Goal: Task Accomplishment & Management: Use online tool/utility

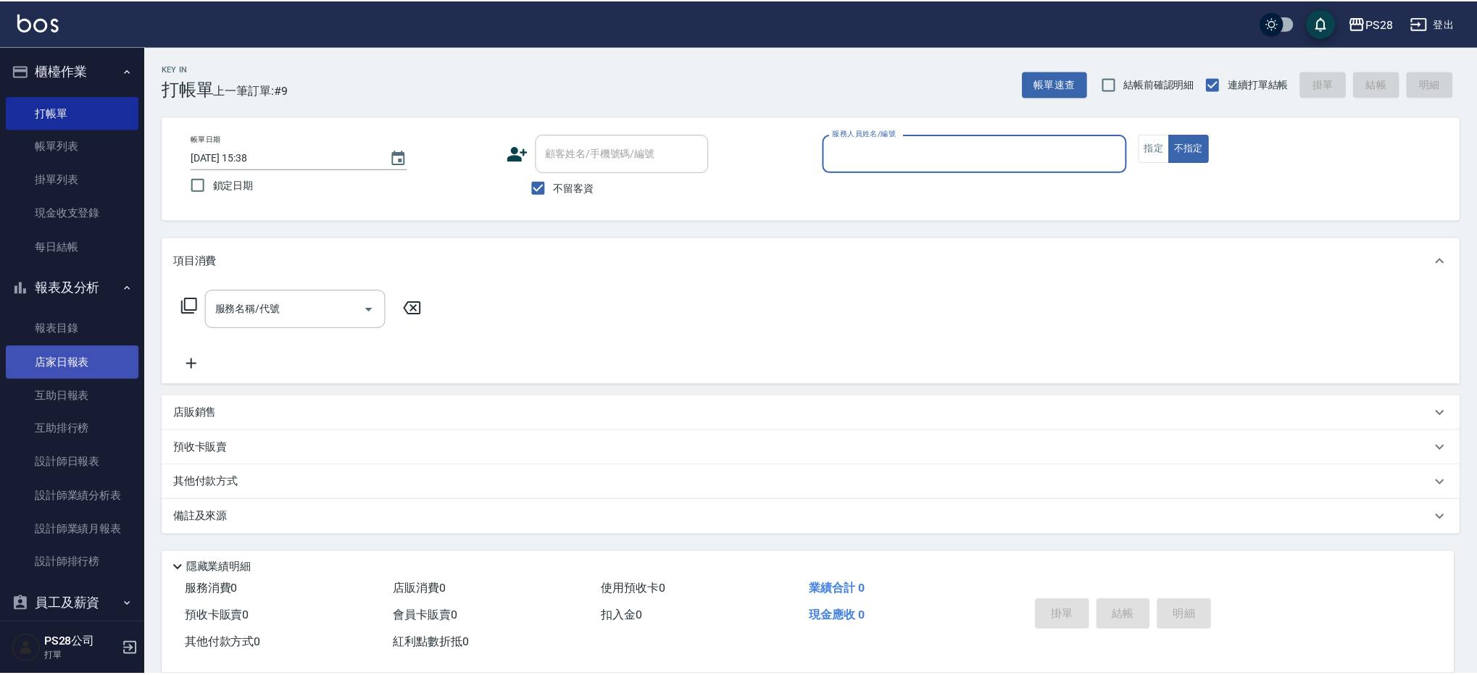
scroll to position [9, 0]
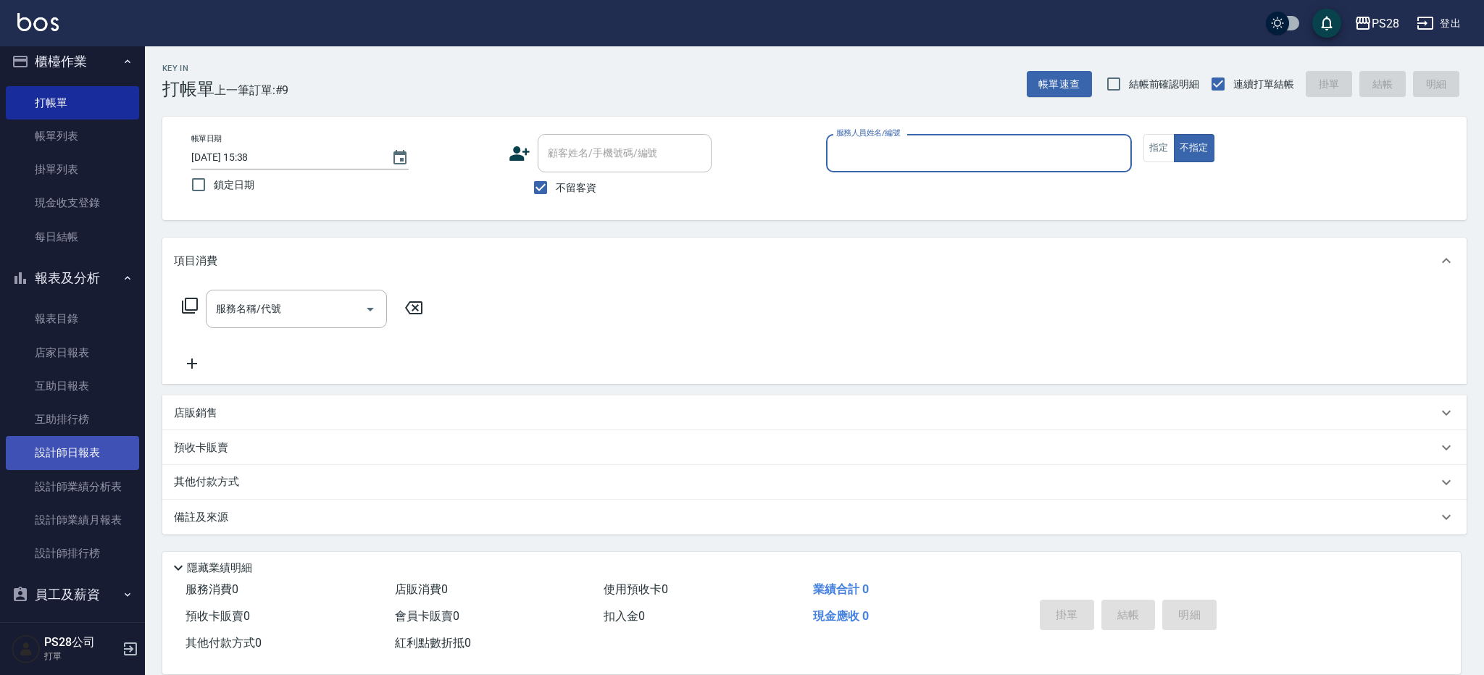
click at [78, 448] on link "設計師日報表" at bounding box center [72, 452] width 133 height 33
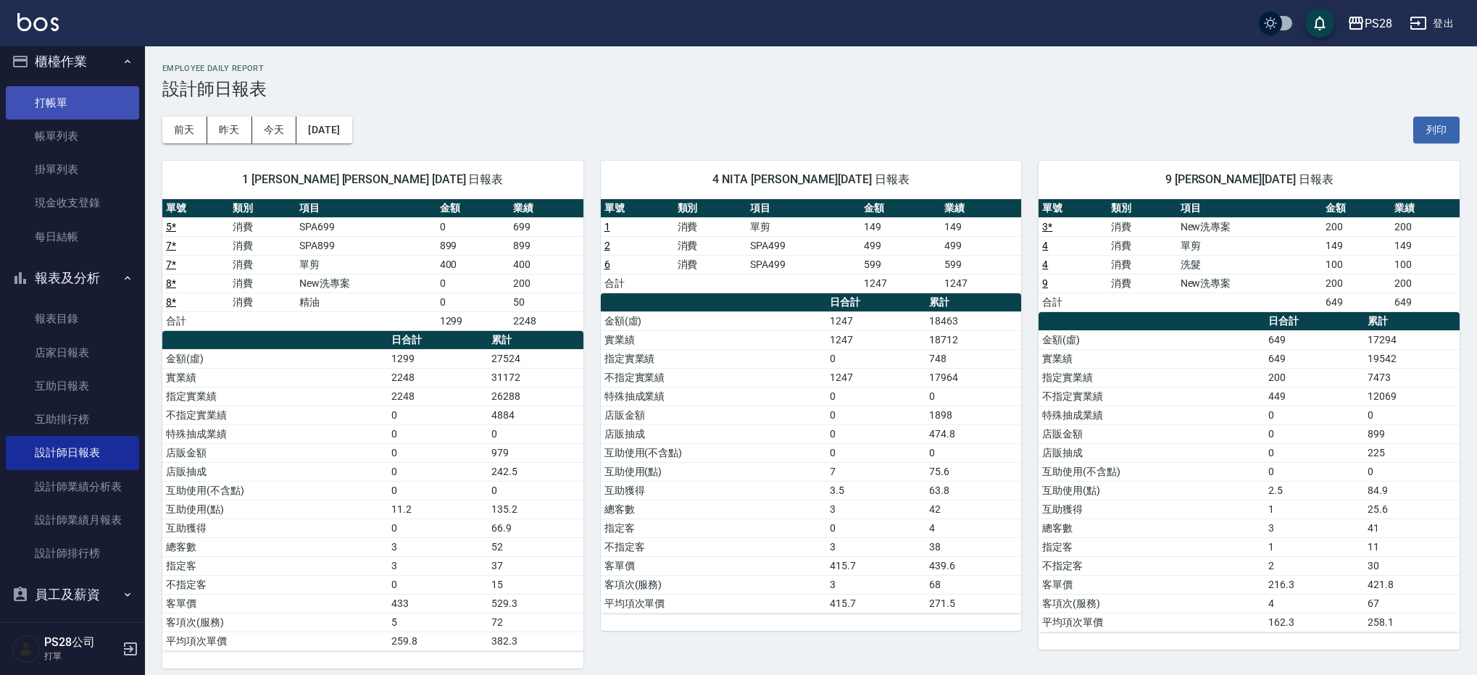
click at [84, 100] on link "打帳單" at bounding box center [72, 102] width 133 height 33
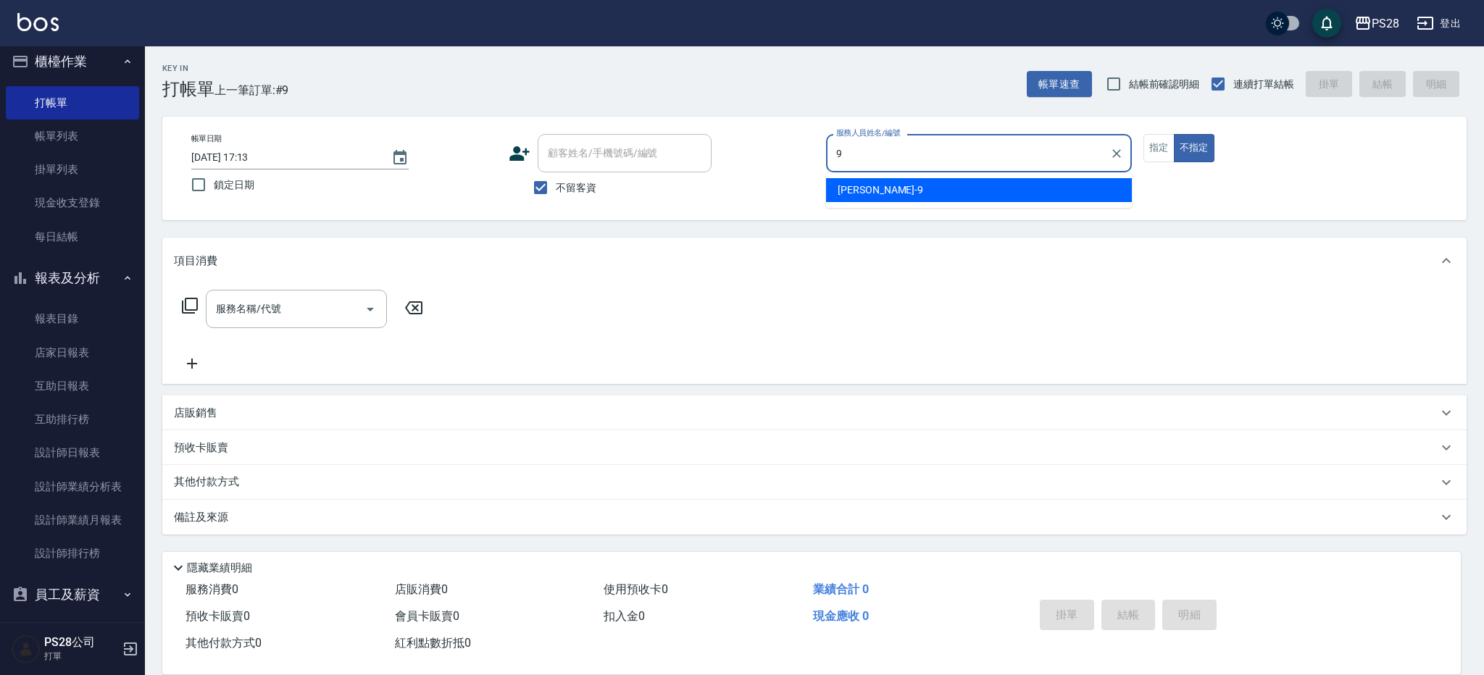
type input "Sandy-9"
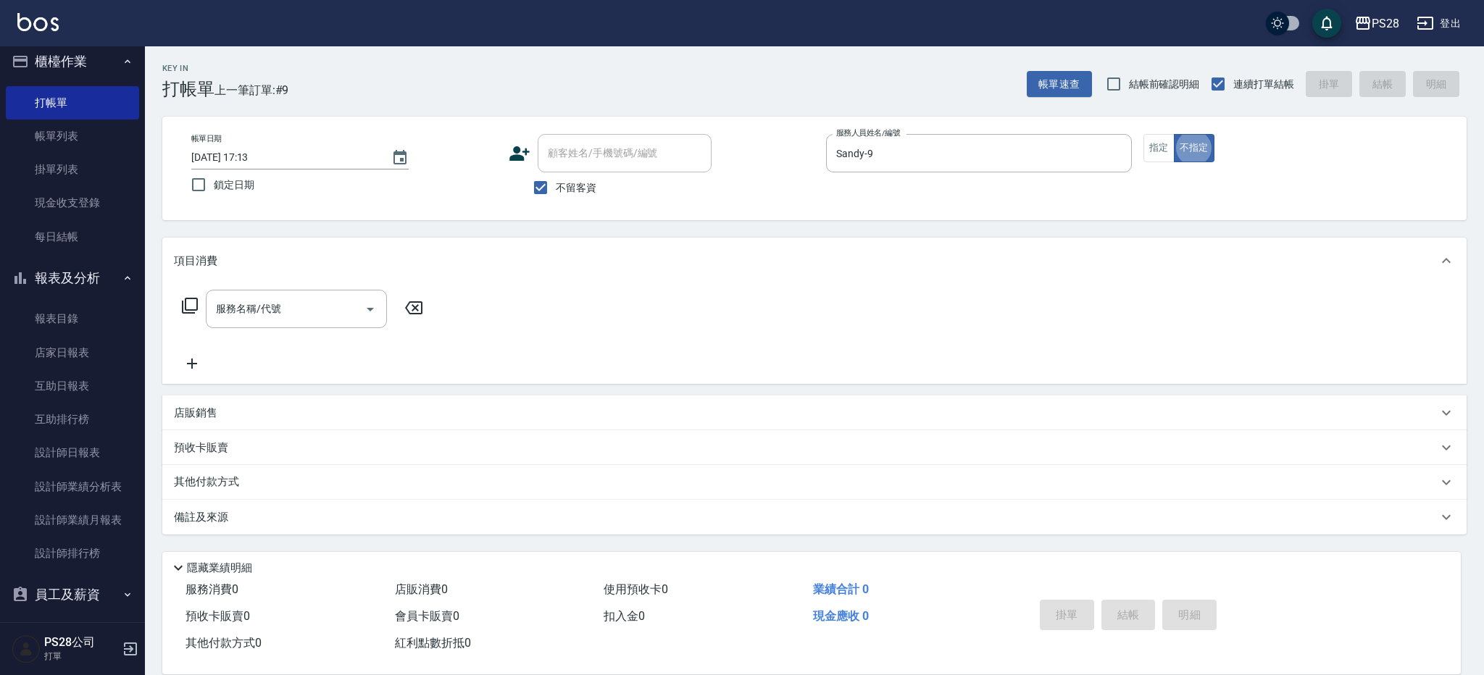
type button "false"
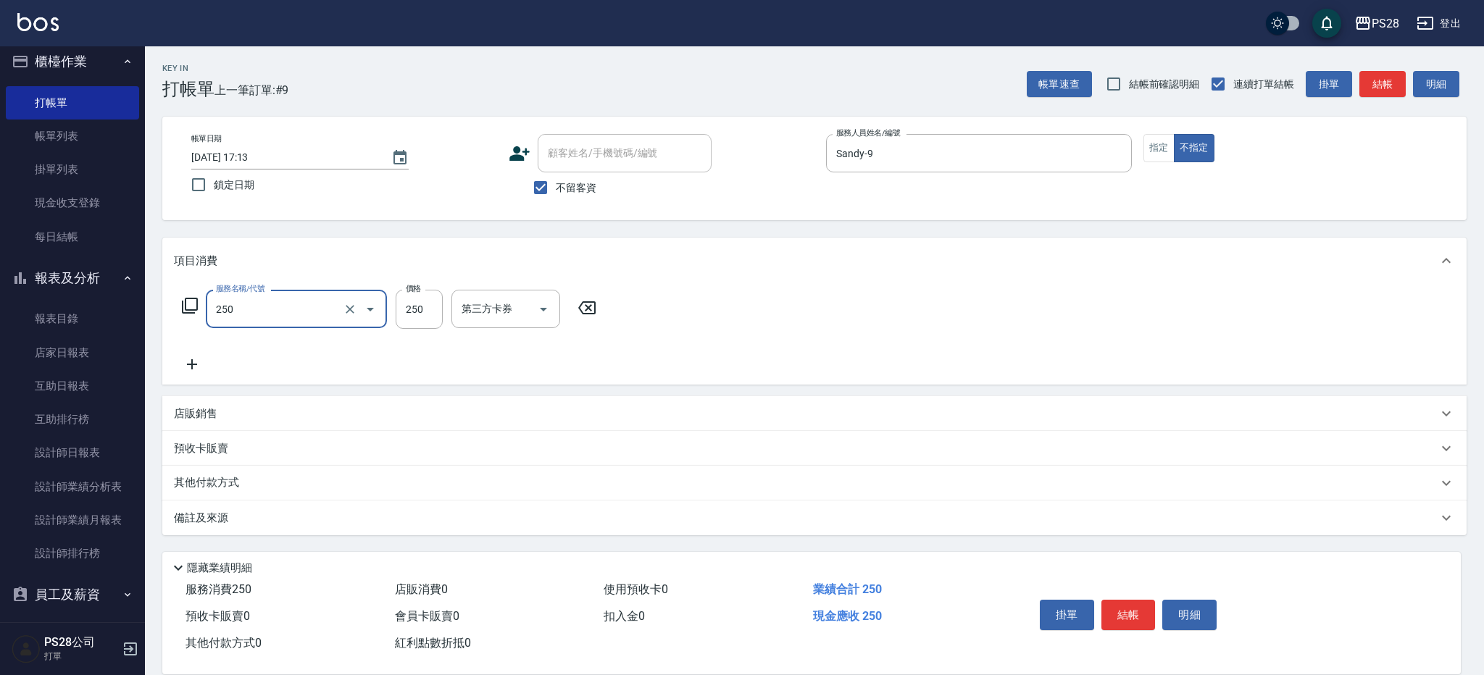
type input "單剪(250)"
type input "149"
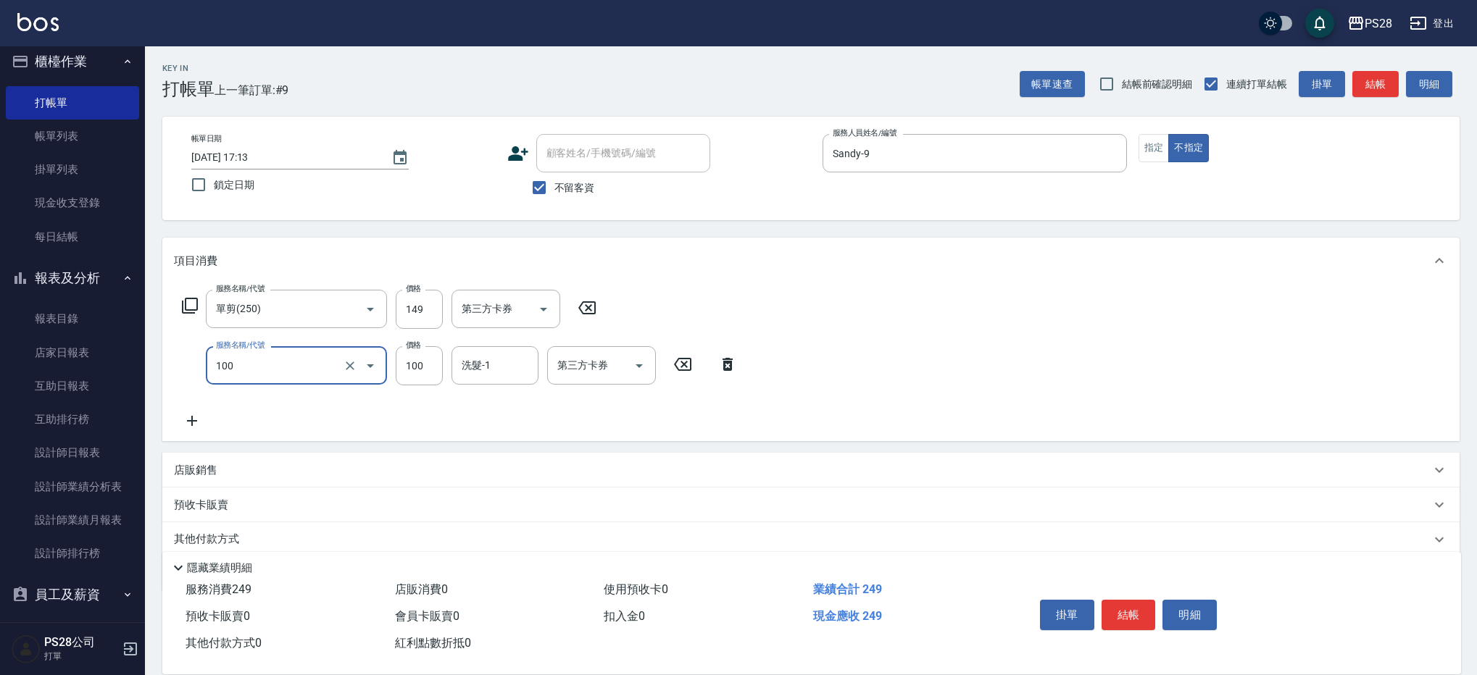
type input "洗髮(100)"
type input "34-34"
click at [1135, 620] on button "結帳" at bounding box center [1128, 615] width 54 height 30
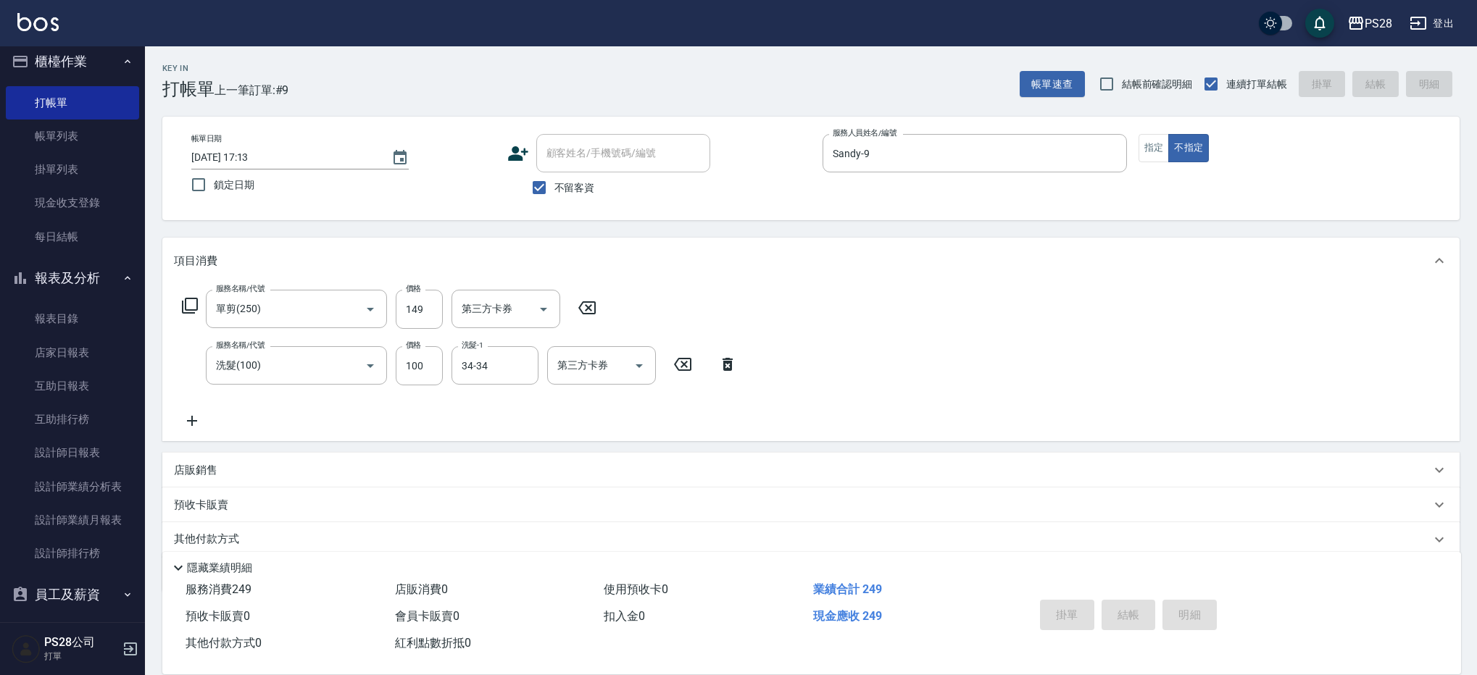
type input "[DATE] 17:14"
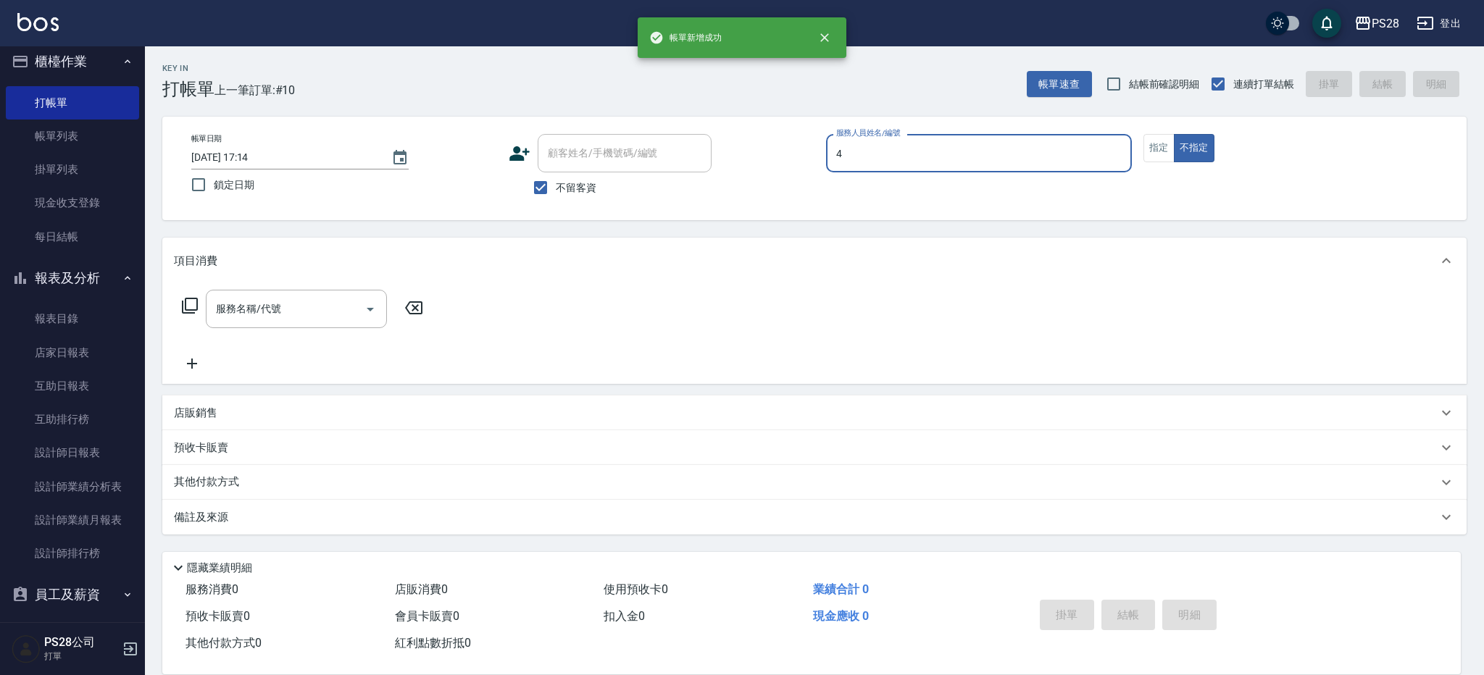
type input "NITA-4"
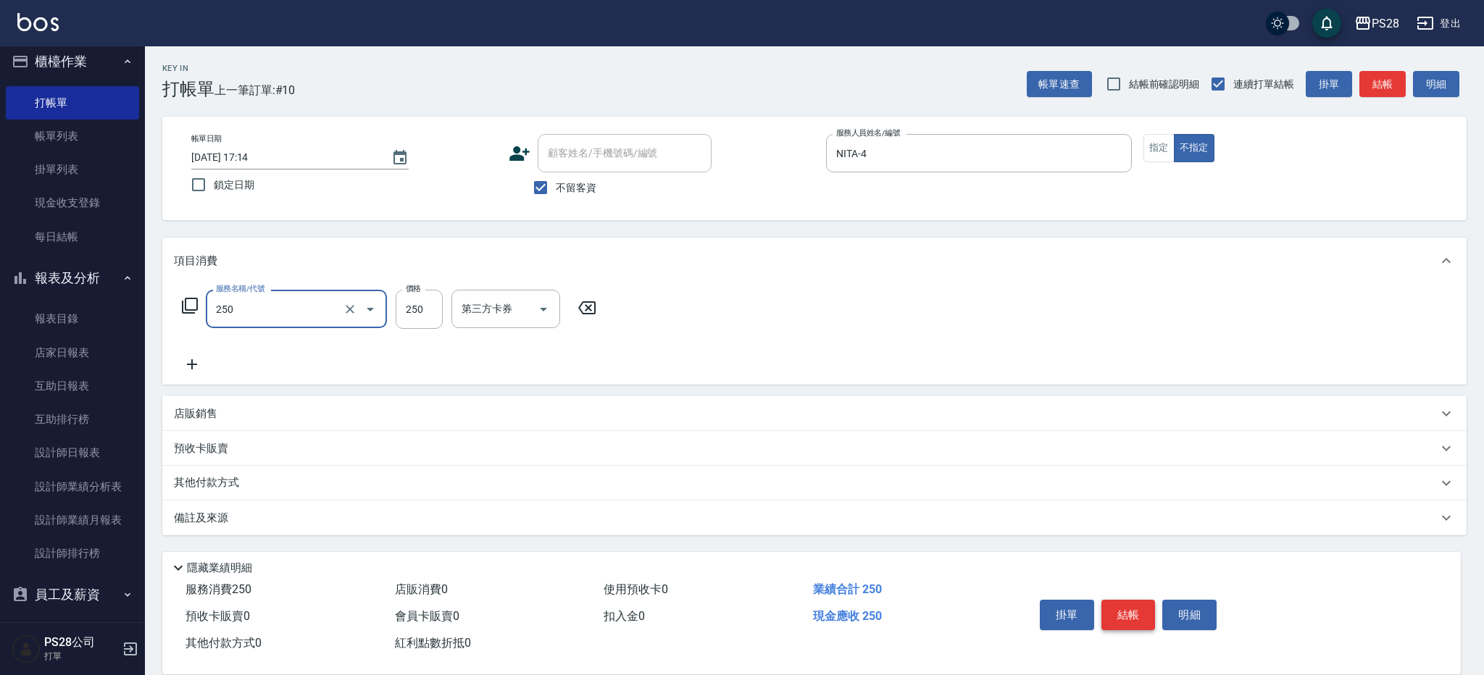
type input "單剪(250)"
type input "149"
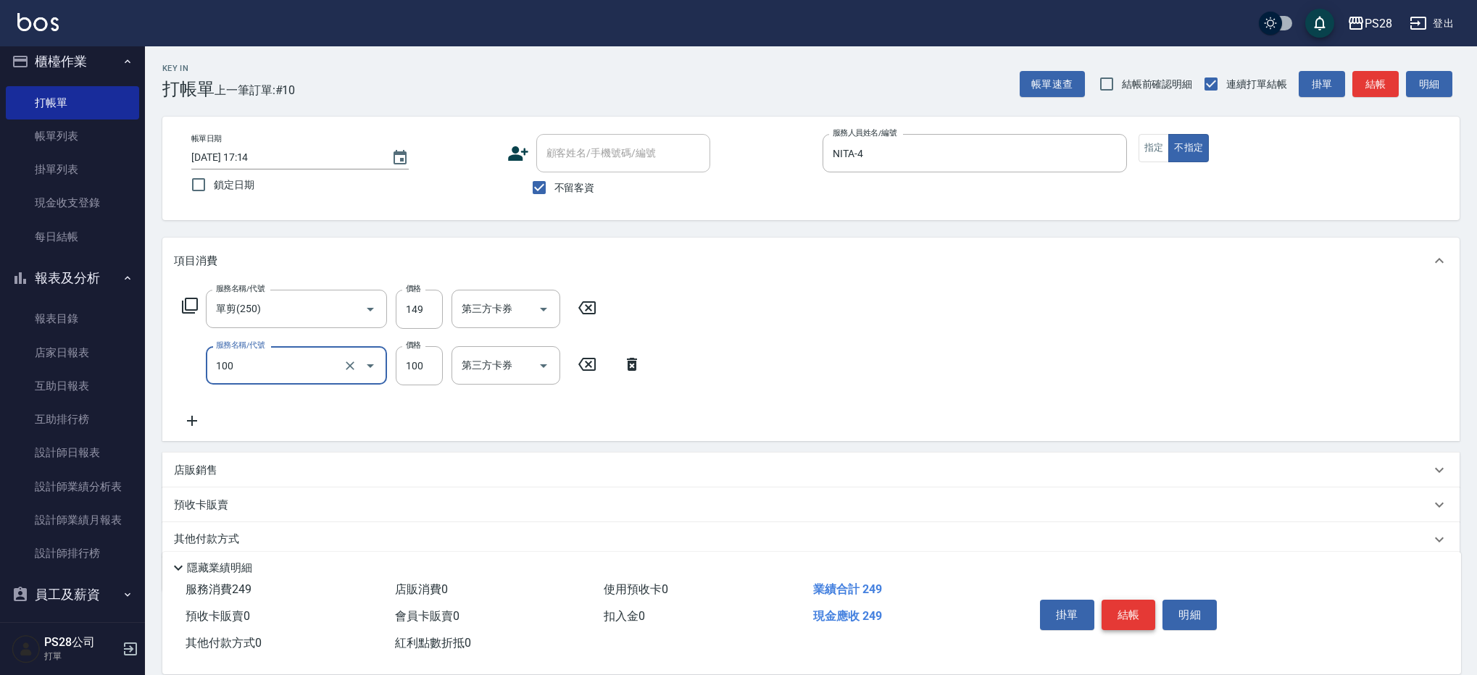
type input "洗髮(100)"
type input "NITA-4"
click at [1106, 614] on button "結帳" at bounding box center [1128, 615] width 54 height 30
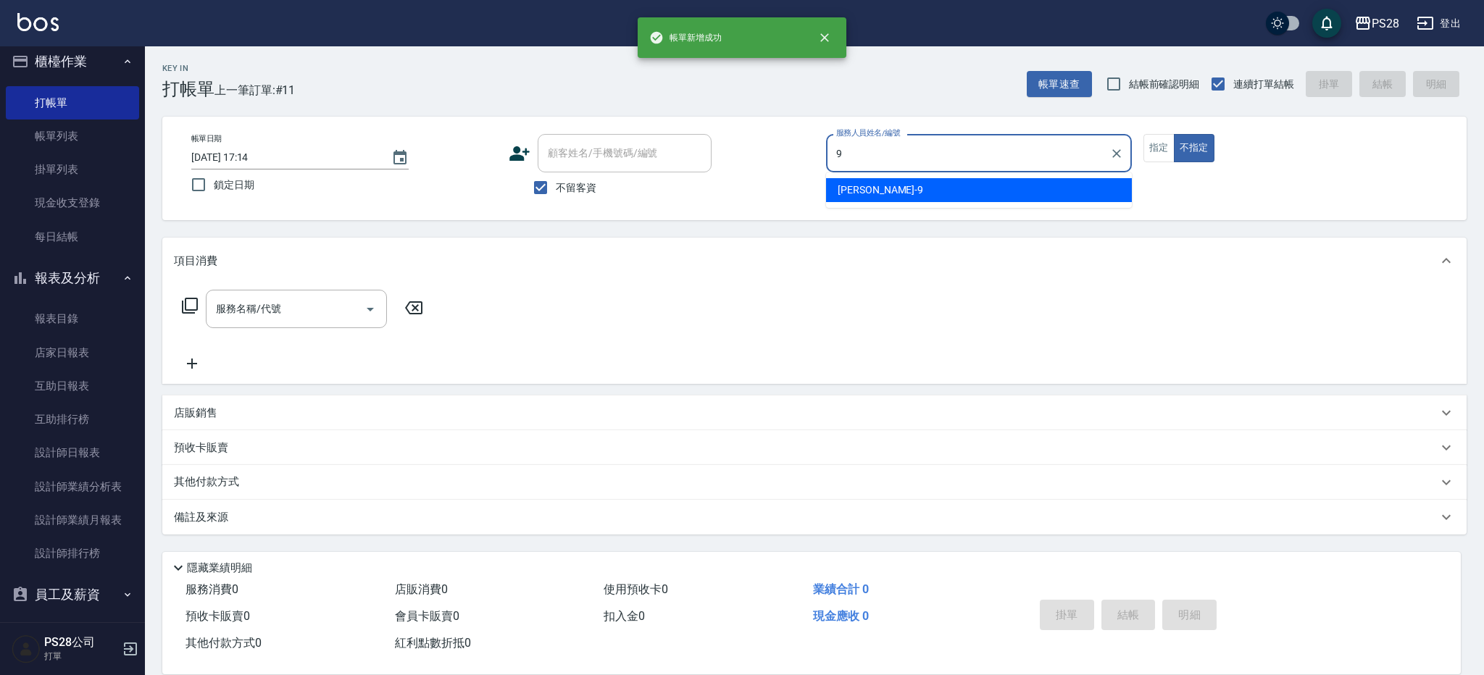
type input "Sandy-9"
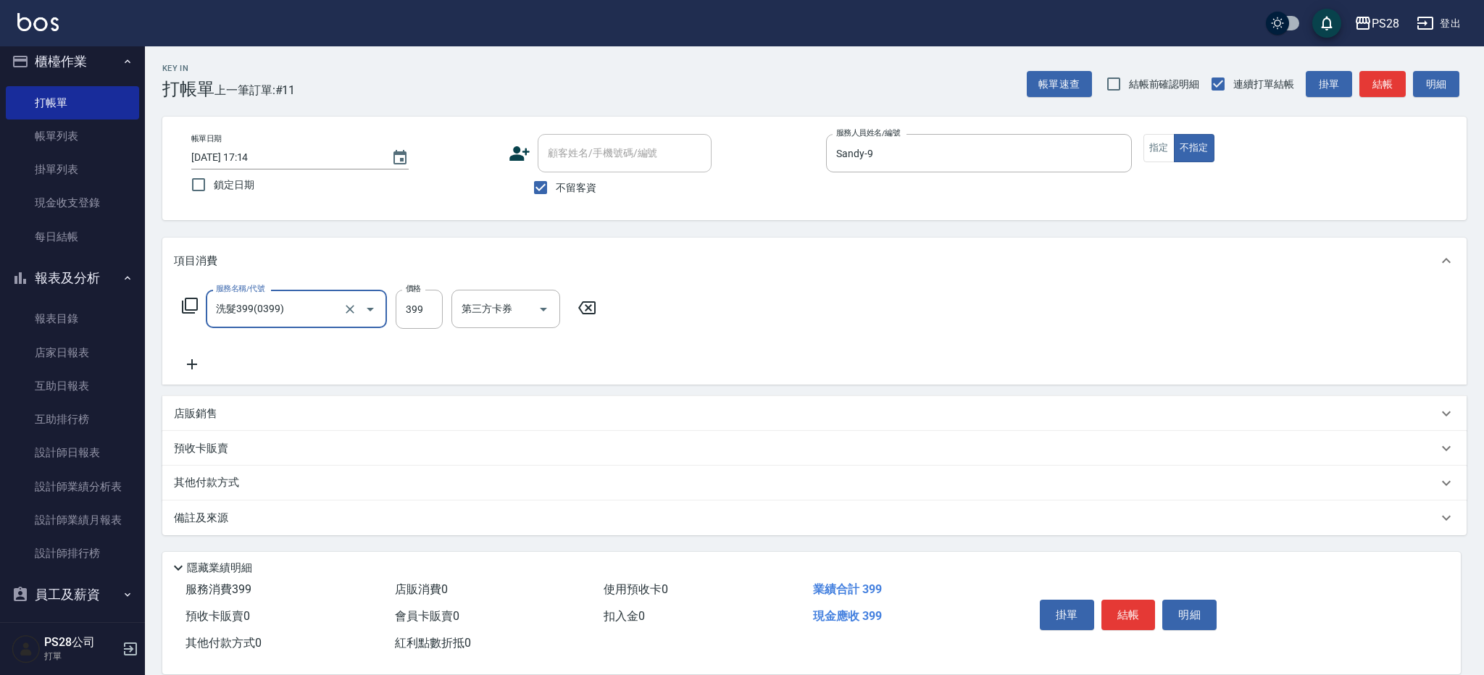
type input "洗髮399(0399)"
drag, startPoint x: 416, startPoint y: 307, endPoint x: 423, endPoint y: 308, distance: 7.3
click at [416, 307] on input "3" at bounding box center [419, 309] width 47 height 39
type input "399"
type input "34-34"
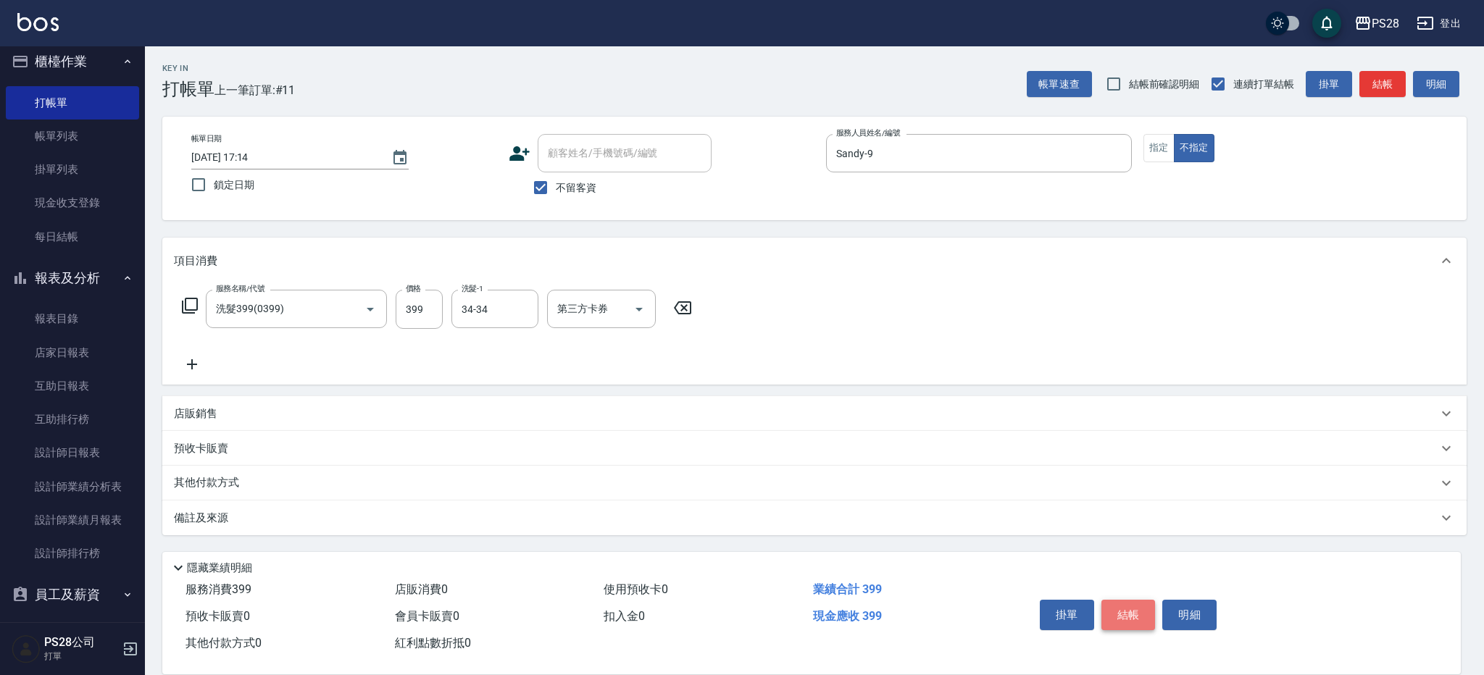
click at [1132, 622] on button "結帳" at bounding box center [1128, 615] width 54 height 30
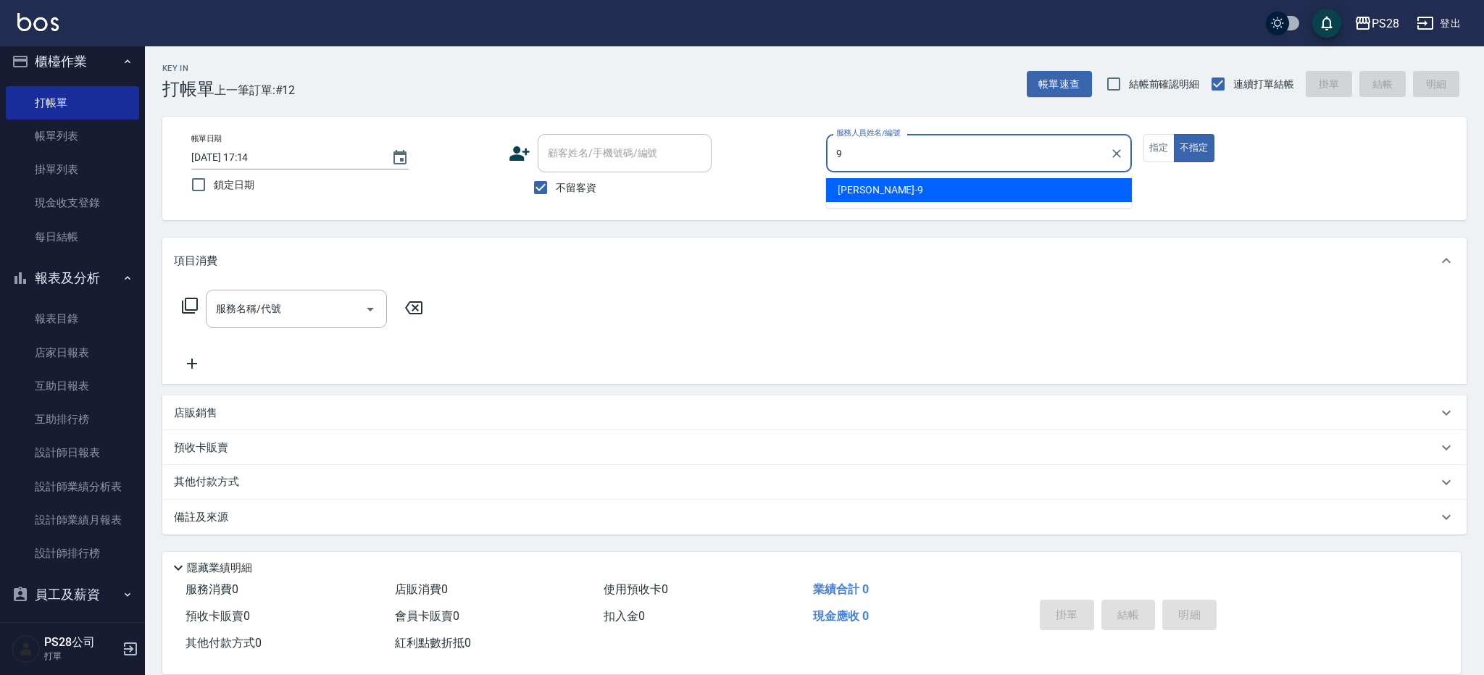
type input "Sandy-9"
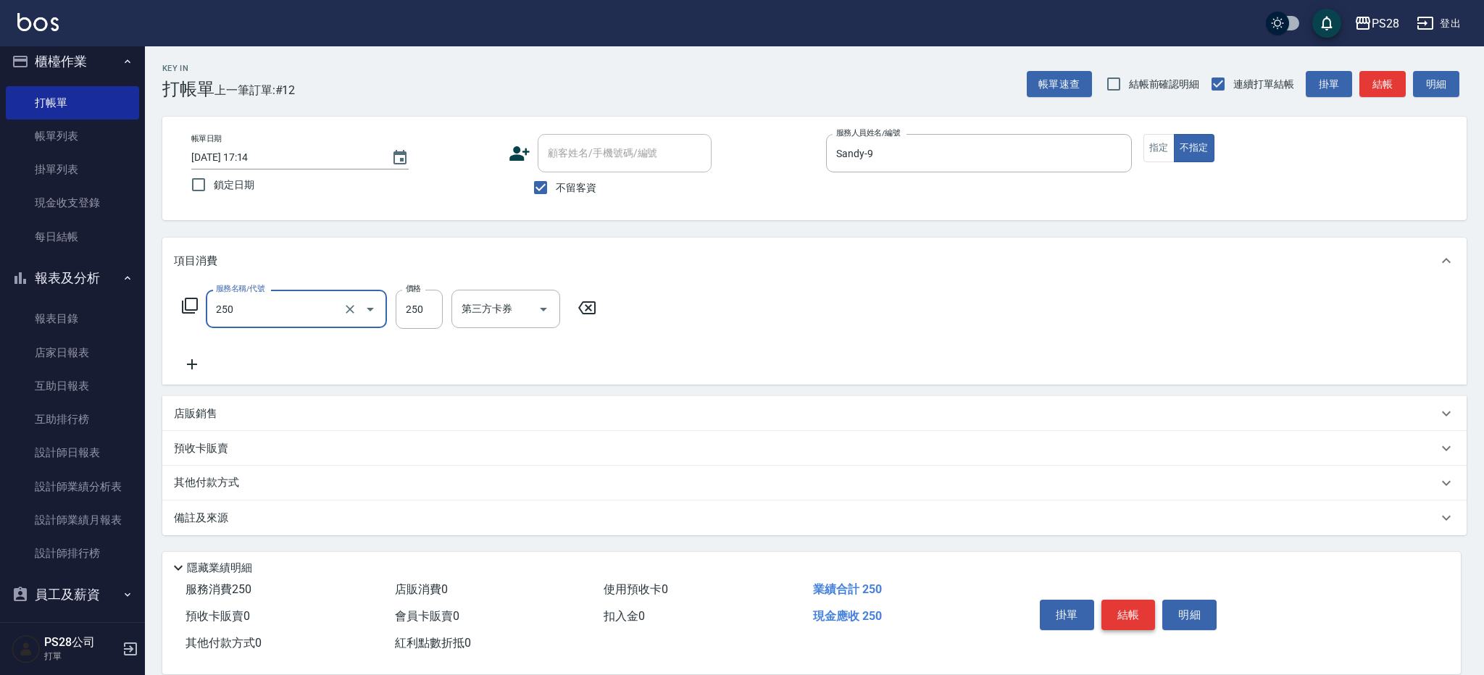
type input "單剪(250)"
type input "149"
click at [1150, 605] on button "結帳" at bounding box center [1128, 615] width 54 height 30
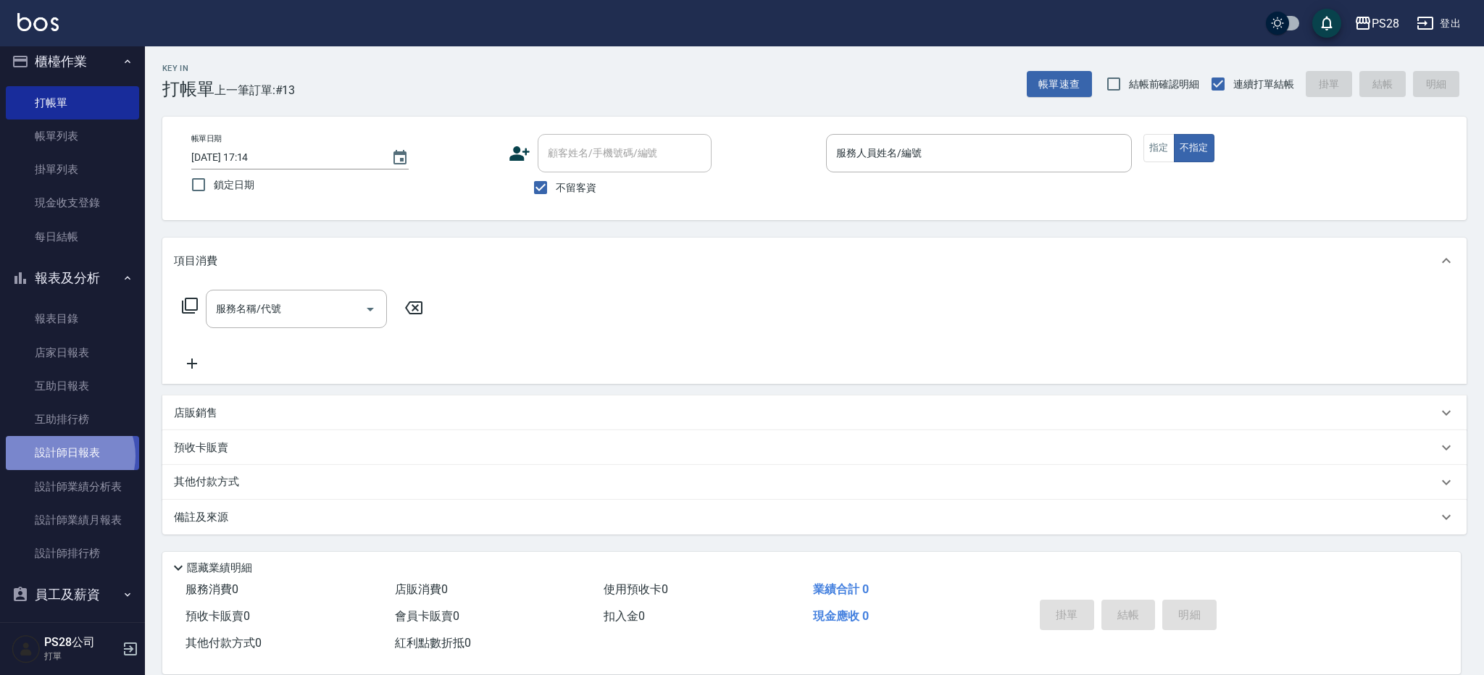
click at [69, 456] on link "設計師日報表" at bounding box center [72, 452] width 133 height 33
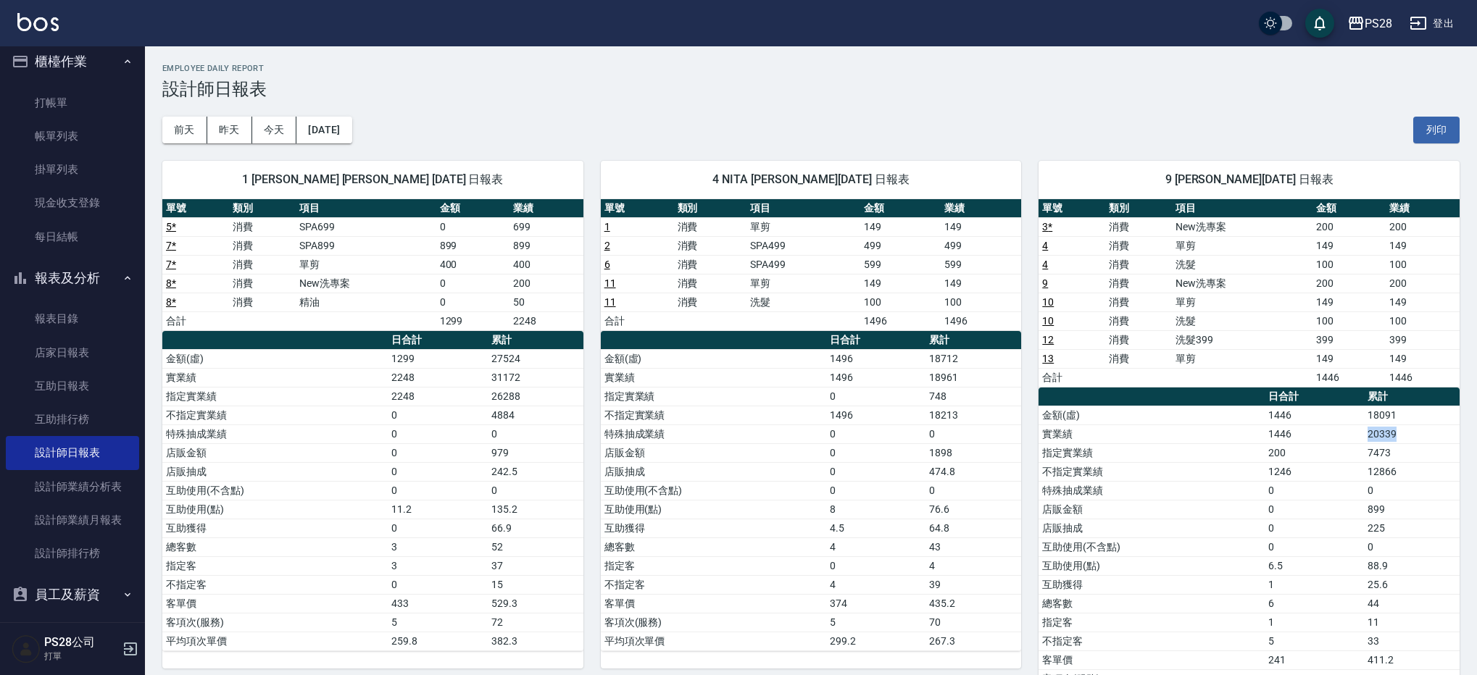
drag, startPoint x: 1406, startPoint y: 435, endPoint x: 1288, endPoint y: 431, distance: 117.4
click at [1288, 431] on tr "實業績 1446 20339" at bounding box center [1248, 434] width 421 height 19
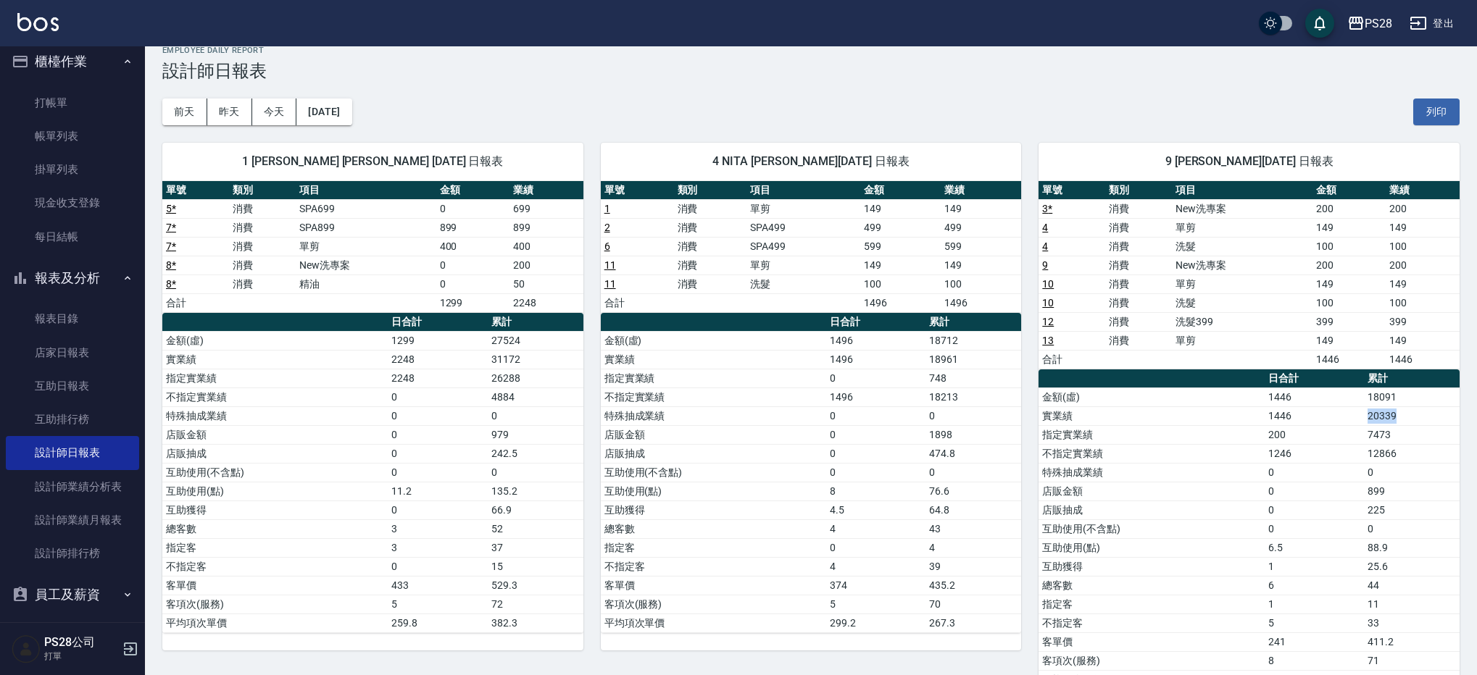
scroll to position [20, 0]
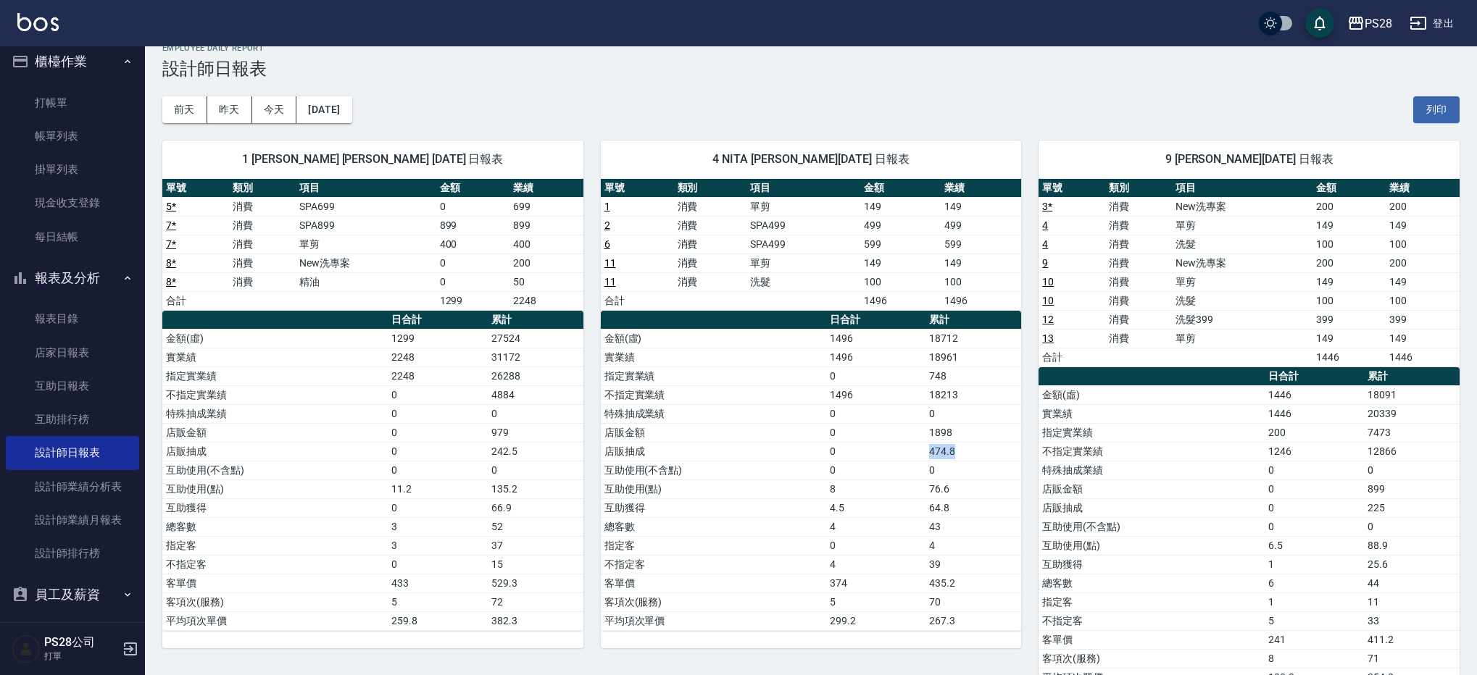
drag, startPoint x: 956, startPoint y: 447, endPoint x: 860, endPoint y: 446, distance: 96.4
click at [860, 446] on tr "店販抽成 0 474.8" at bounding box center [811, 451] width 421 height 19
drag, startPoint x: 493, startPoint y: 433, endPoint x: 533, endPoint y: 451, distance: 44.4
click at [533, 451] on tbody "金額(虛) 1299 27524 實業績 2248 31172 指定實業績 2248 26288 不指定實業績 0 4884 特殊抽成業績 0 0 店販金額 …" at bounding box center [372, 479] width 421 height 301
click at [365, 646] on div "單號 類別 項目 金額 業績 5 * 消費 SPA699 0 699 7 * 消費 SPA899 899 899 7 * 消費 單剪 400 400 8 * …" at bounding box center [372, 413] width 421 height 469
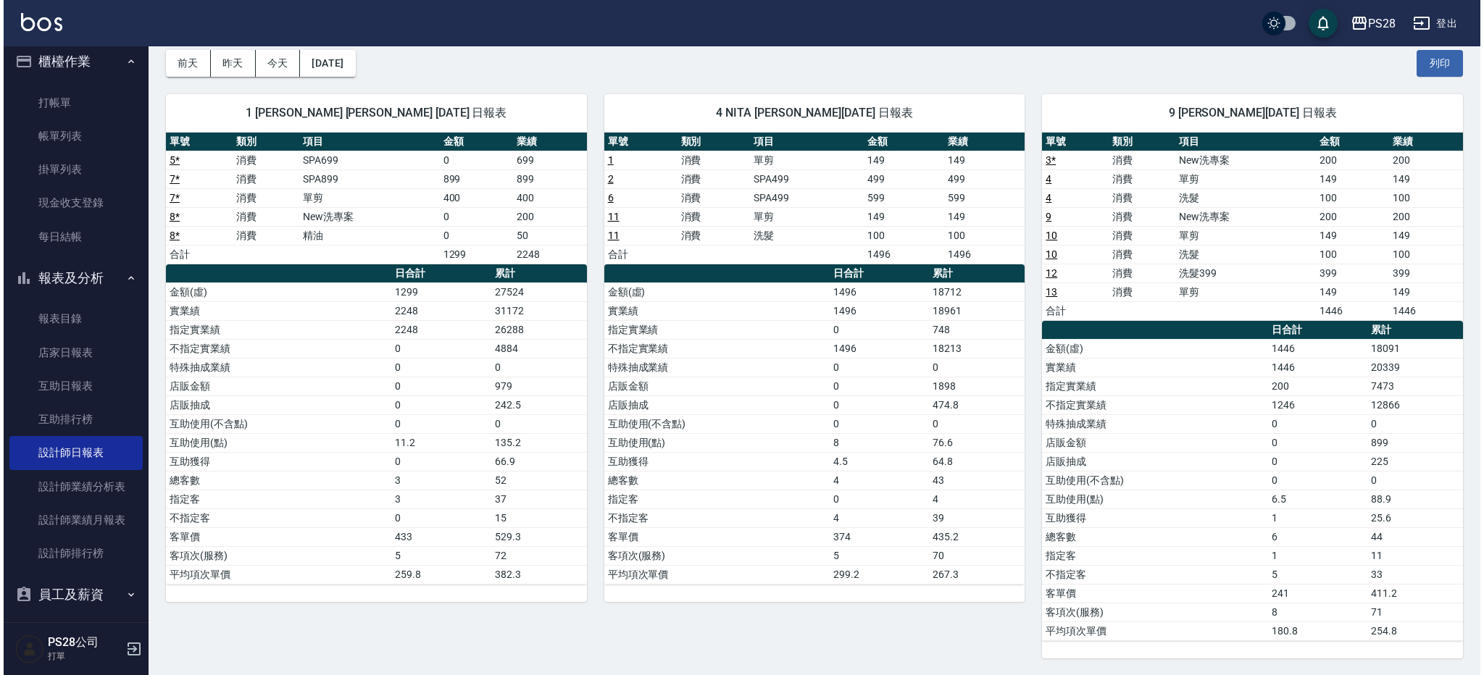
scroll to position [0, 0]
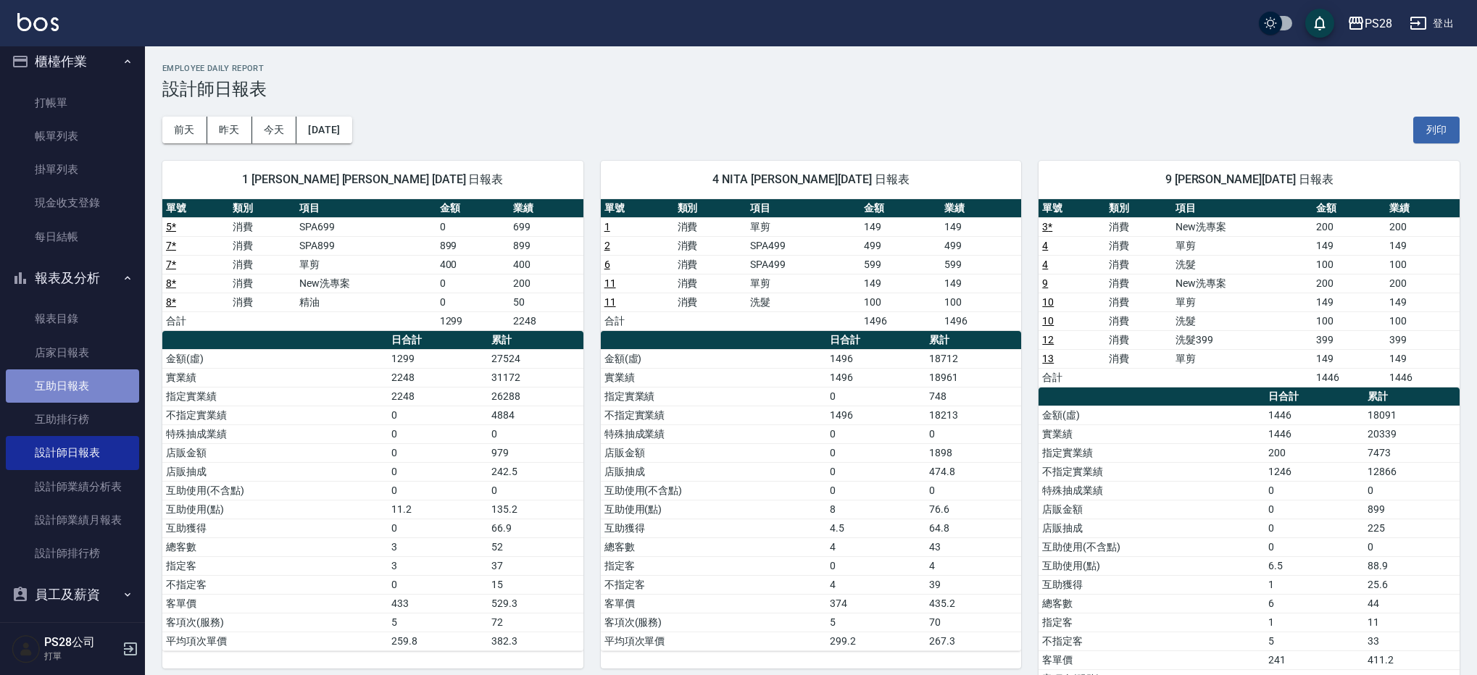
click at [81, 385] on link "互助日報表" at bounding box center [72, 385] width 133 height 33
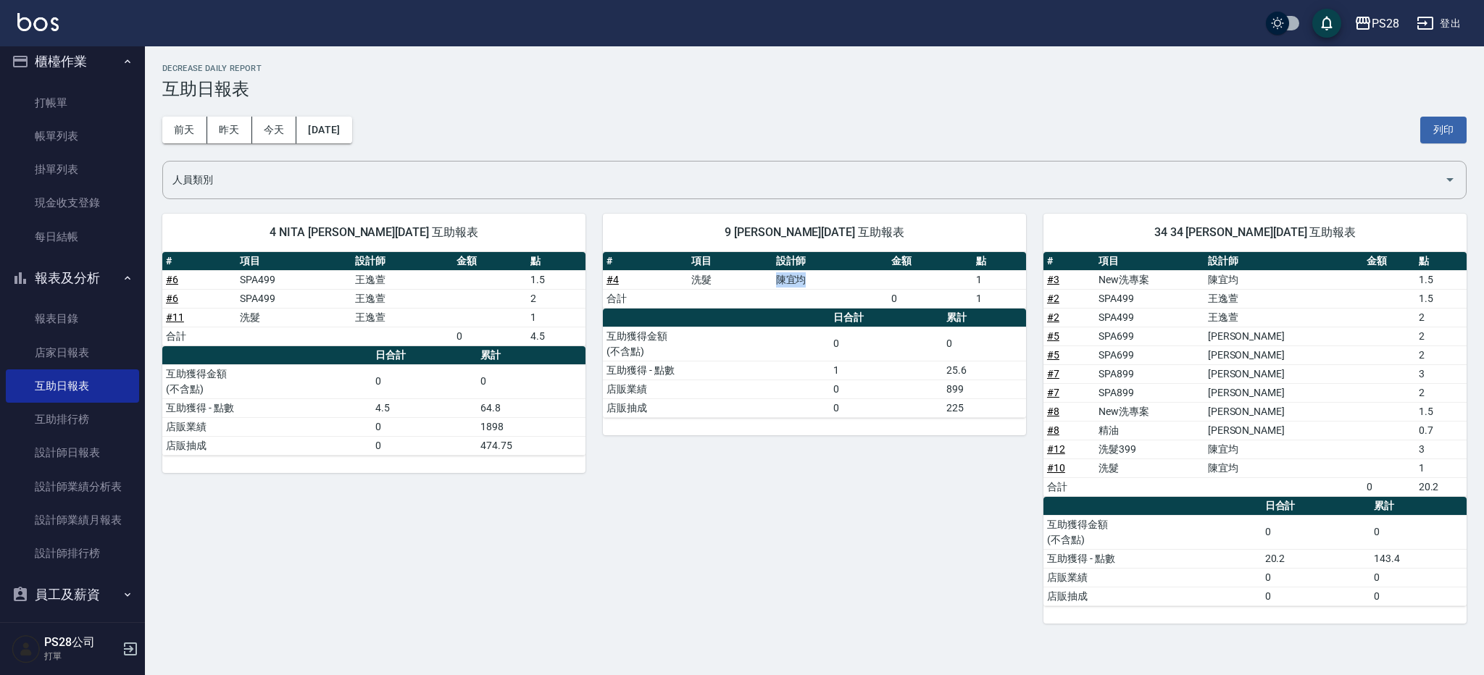
drag, startPoint x: 815, startPoint y: 285, endPoint x: 762, endPoint y: 356, distance: 88.0
click at [752, 280] on tr "# 4 洗髮 [PERSON_NAME] 1" at bounding box center [814, 279] width 423 height 19
click at [788, 512] on div "9 [PERSON_NAME] [PERSON_NAME][DATE] 互助報表 # 項目 設計師 金額 點 # 4 洗髮 [PERSON_NAME] 1 合…" at bounding box center [805, 409] width 440 height 427
click at [83, 98] on link "打帳單" at bounding box center [72, 102] width 133 height 33
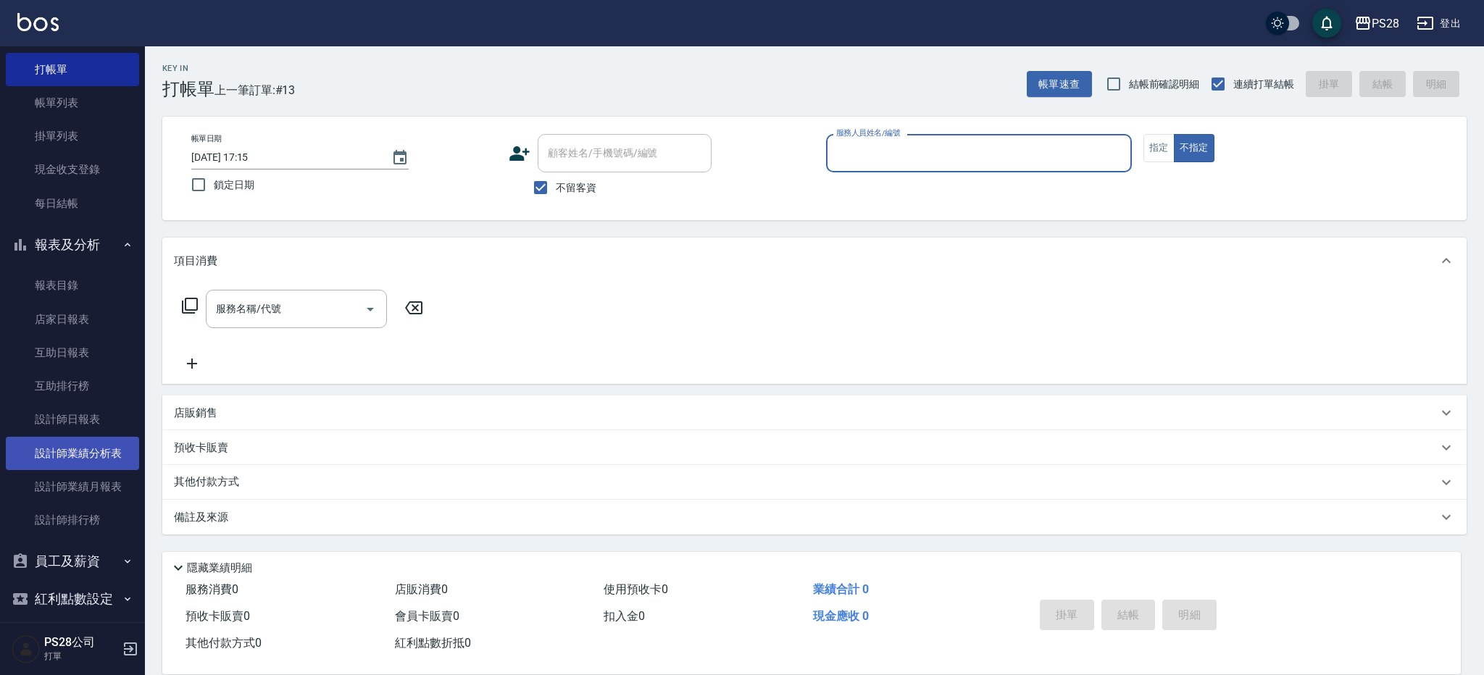
scroll to position [55, 0]
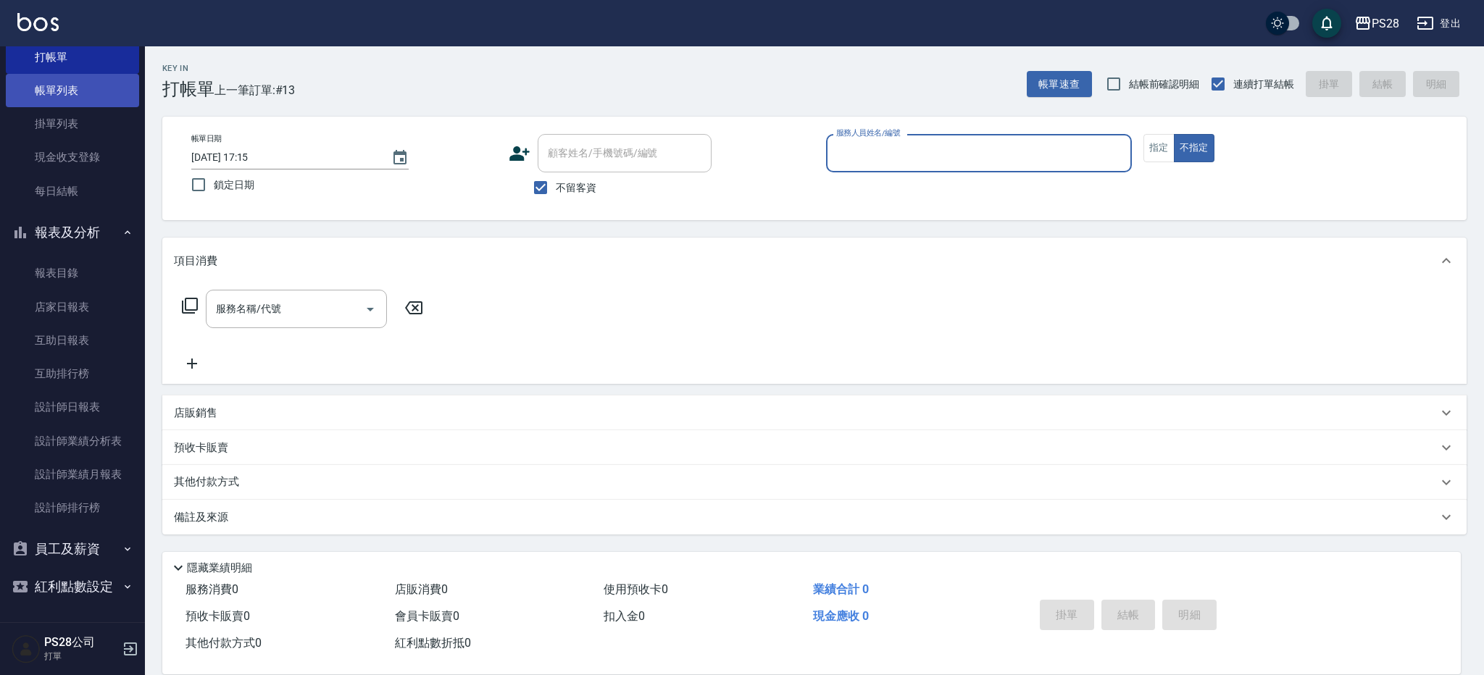
click at [94, 93] on link "帳單列表" at bounding box center [72, 90] width 133 height 33
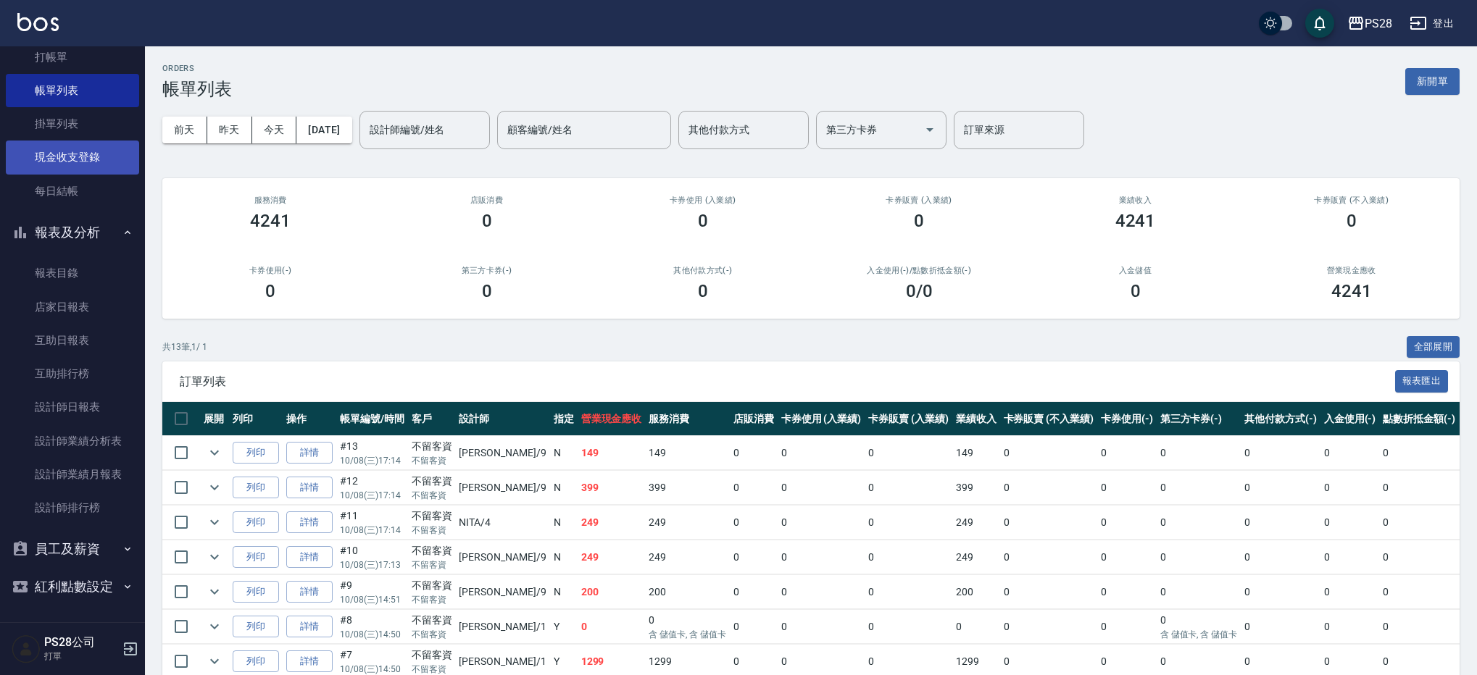
click at [104, 156] on link "現金收支登錄" at bounding box center [72, 157] width 133 height 33
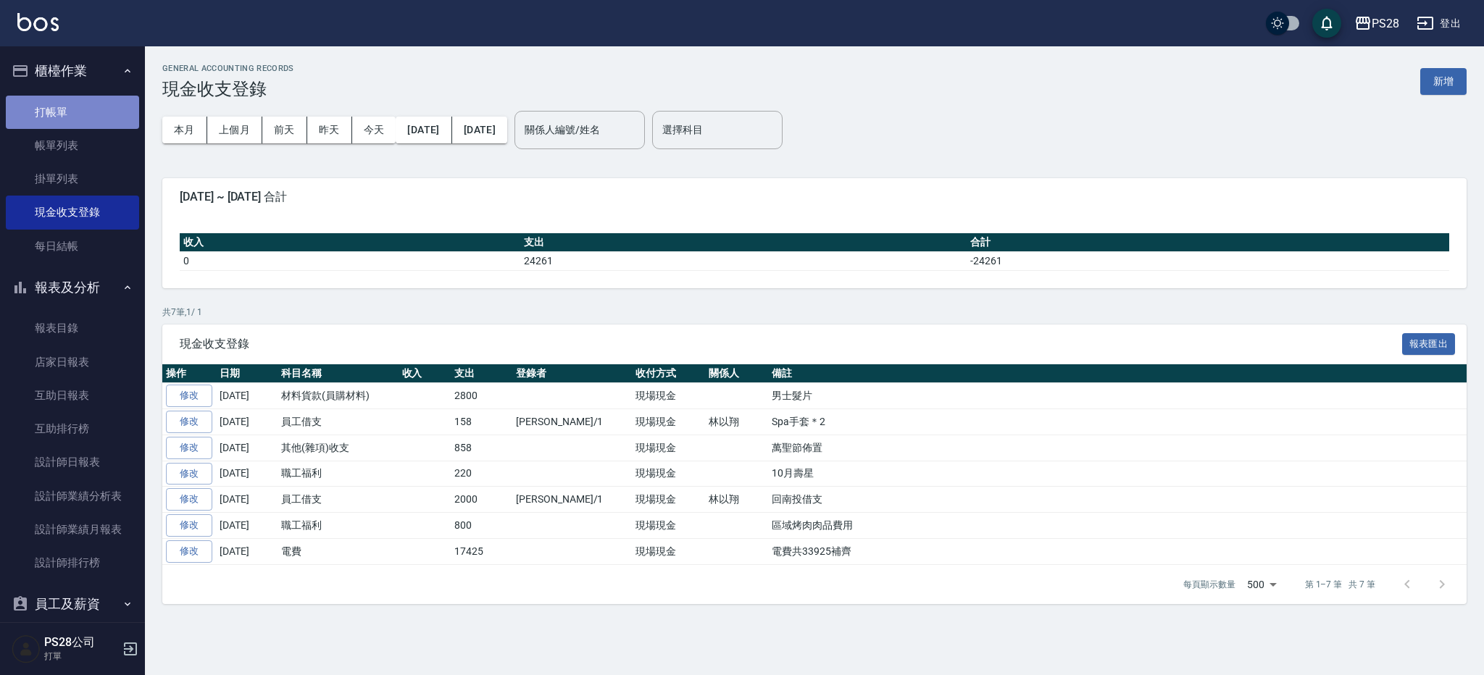
click at [78, 100] on link "打帳單" at bounding box center [72, 112] width 133 height 33
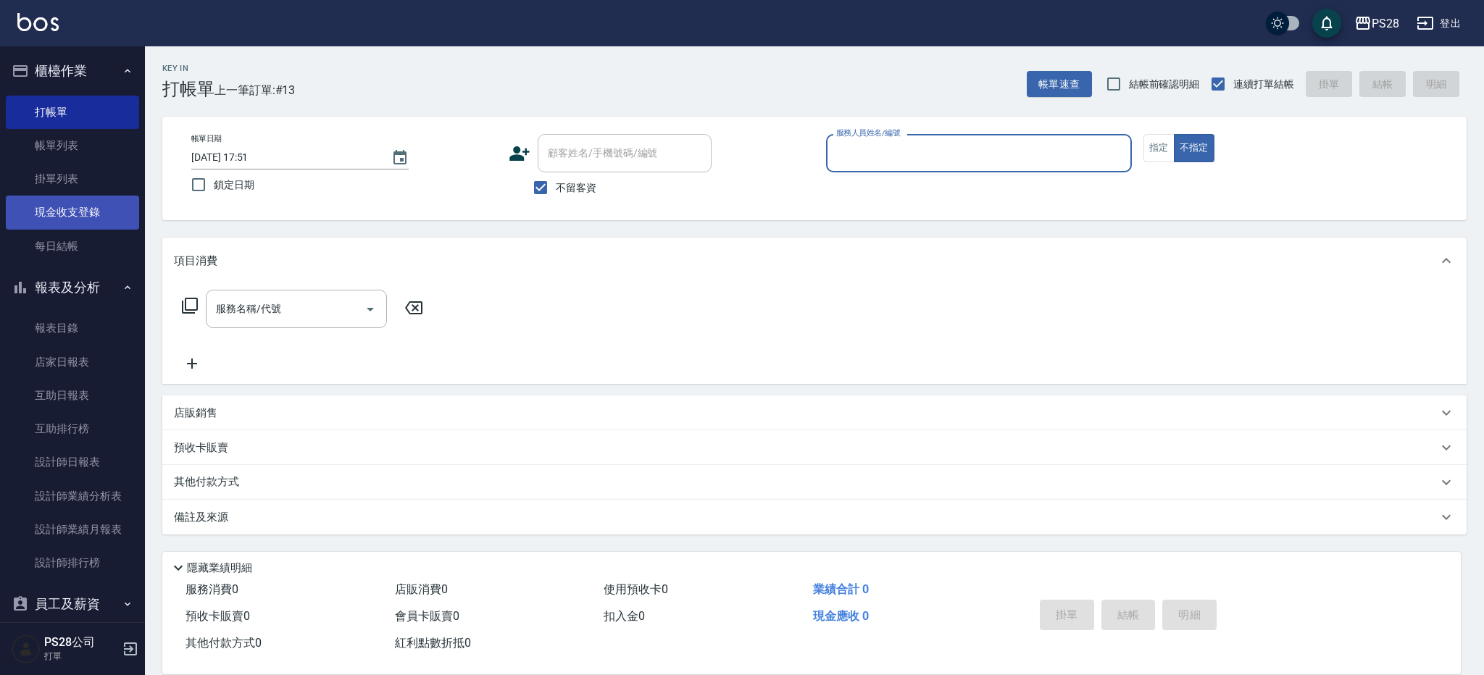
click at [64, 209] on link "現金收支登錄" at bounding box center [72, 212] width 133 height 33
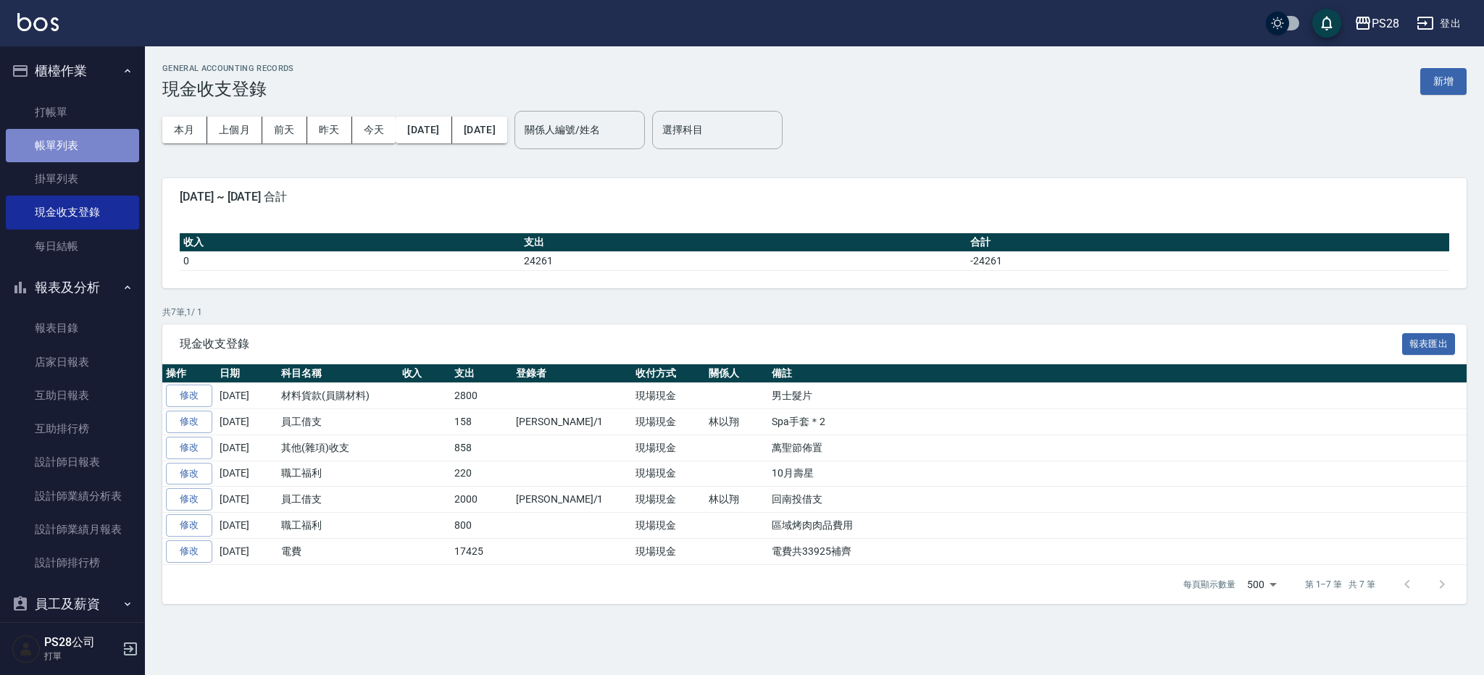
click at [74, 143] on link "帳單列表" at bounding box center [72, 145] width 133 height 33
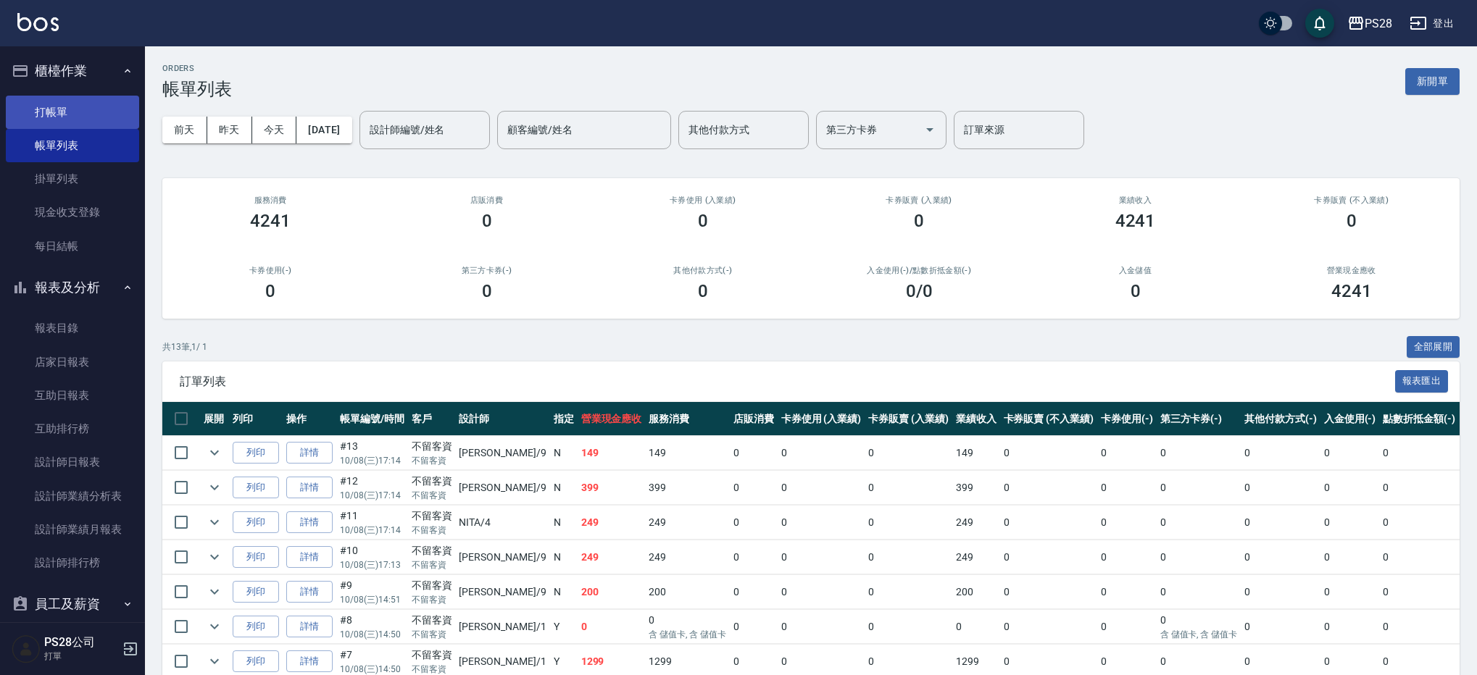
click at [89, 106] on link "打帳單" at bounding box center [72, 112] width 133 height 33
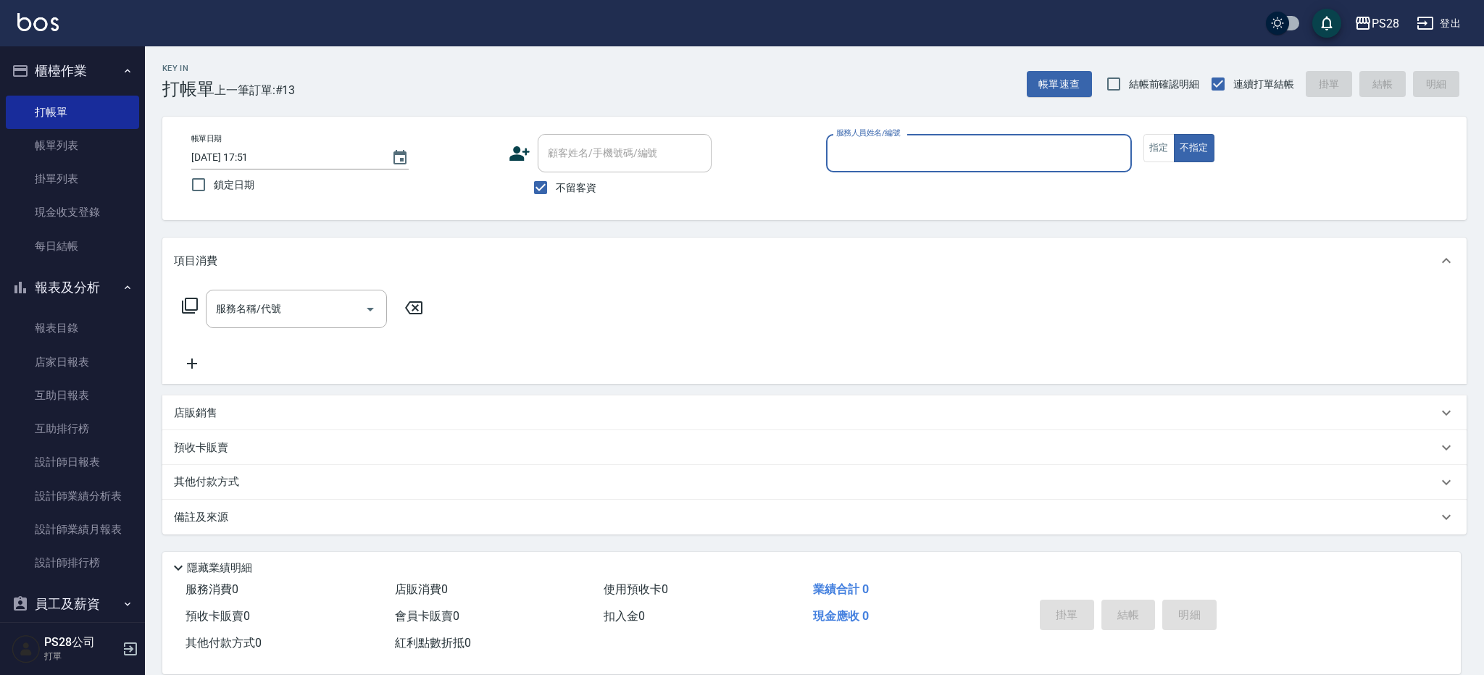
click at [372, 90] on div "Key In 打帳單 上一筆訂單:#13 帳單速查 結帳前確認明細 連續打單結帳 掛單 結帳 明細" at bounding box center [805, 72] width 1321 height 53
